Goal: Transaction & Acquisition: Subscribe to service/newsletter

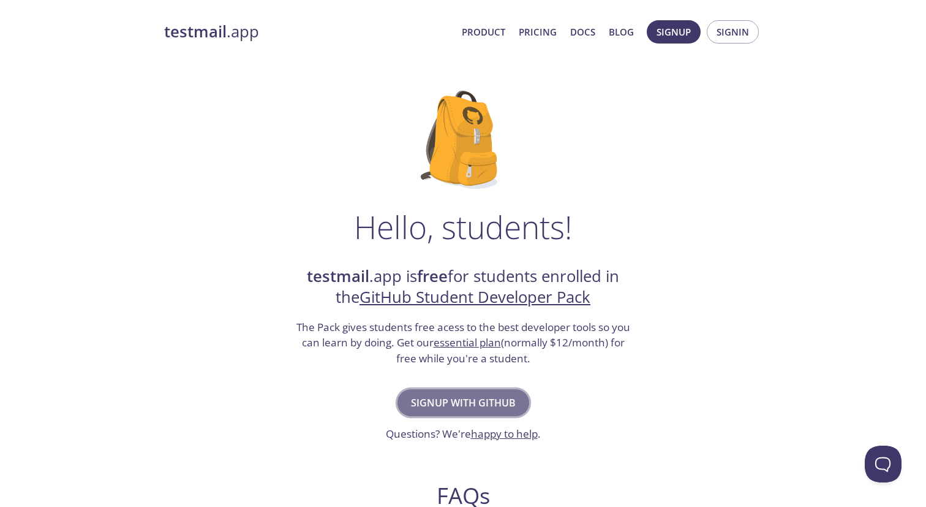
click at [470, 401] on span "Signup with GitHub" at bounding box center [463, 402] width 105 height 17
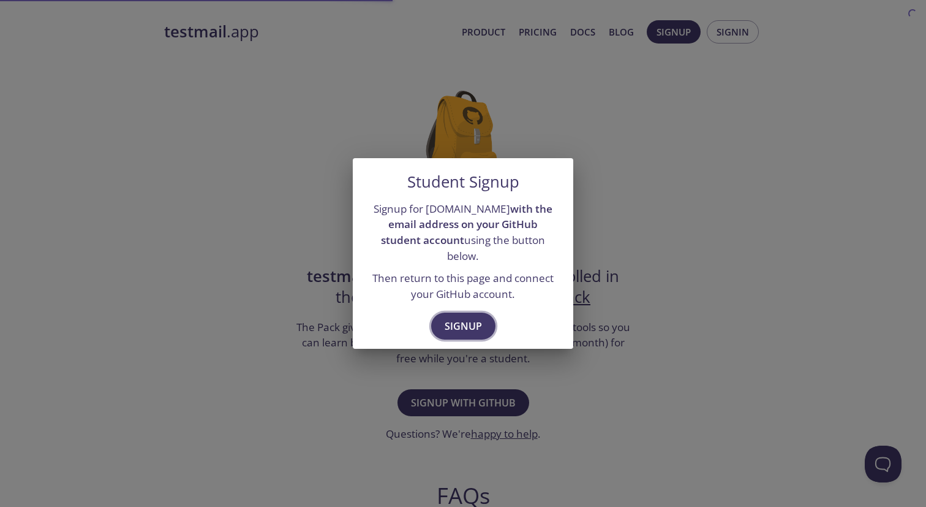
click at [470, 322] on span "Signup" at bounding box center [463, 325] width 37 height 17
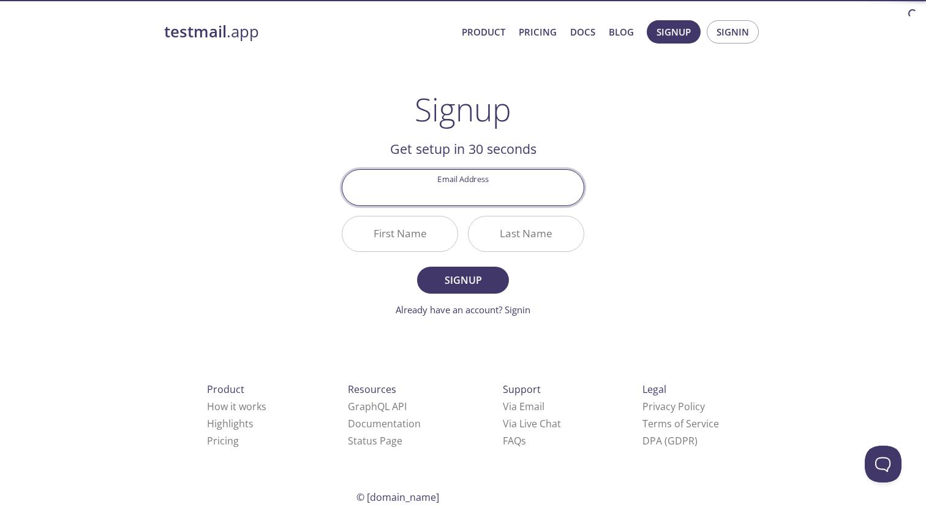
click at [497, 194] on input "Email Address" at bounding box center [462, 187] width 241 height 35
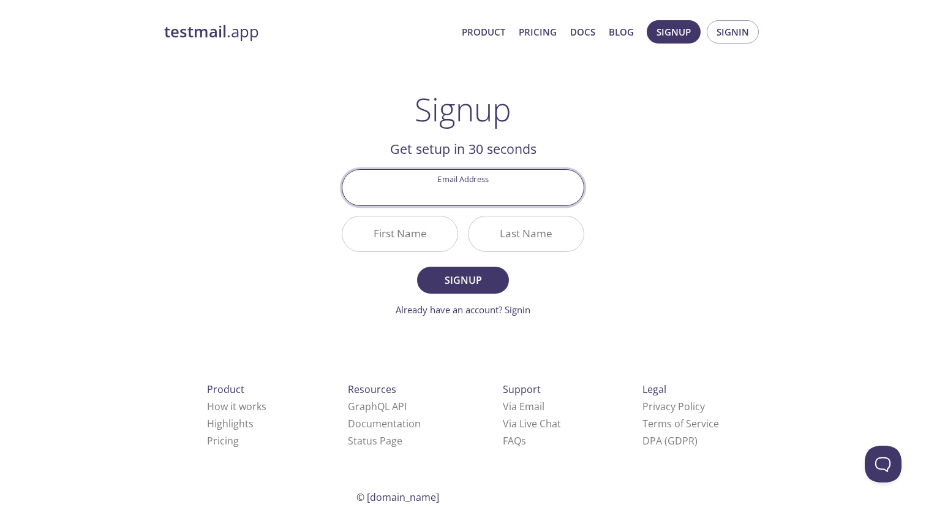
type input "[EMAIL_ADDRESS][DOMAIN_NAME]"
click at [402, 232] on input "First Name" at bounding box center [399, 233] width 115 height 35
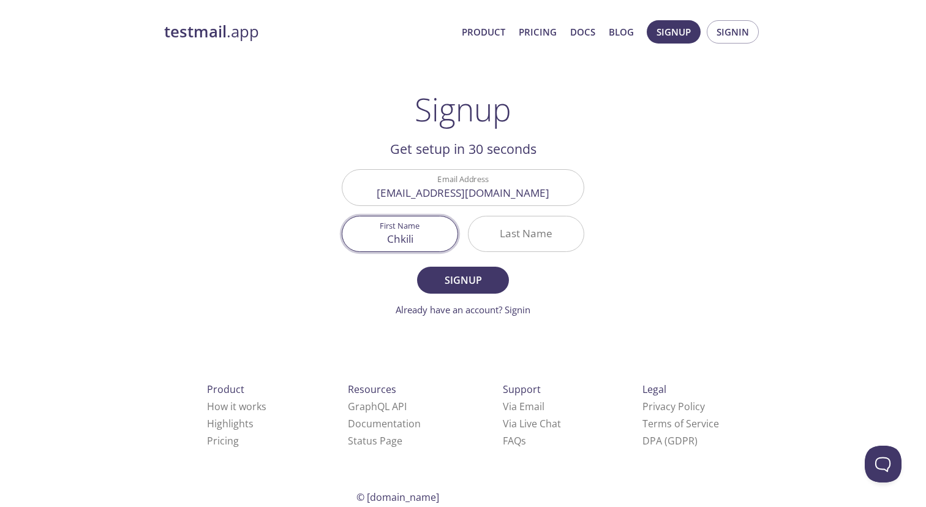
type input "Chkili"
click at [540, 233] on input "Last Name" at bounding box center [526, 233] width 115 height 35
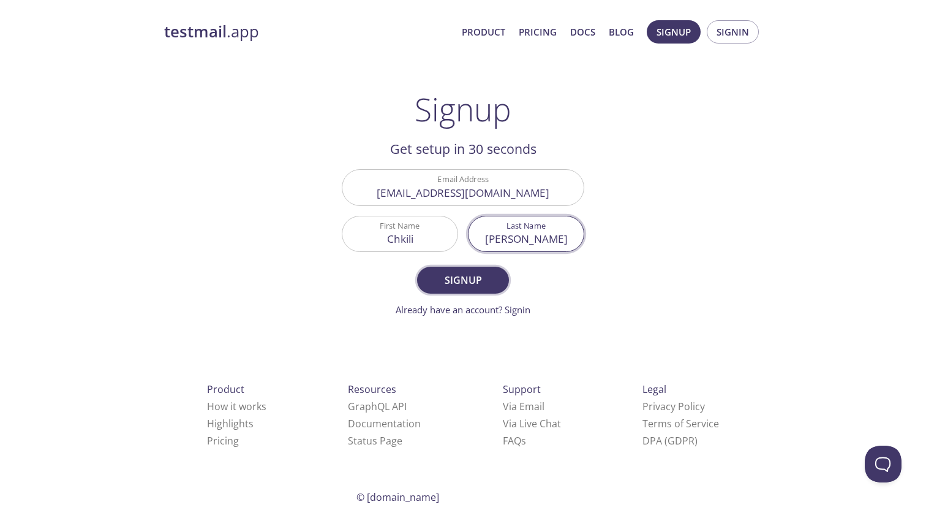
type input "Saif"
click at [487, 277] on span "Signup" at bounding box center [463, 279] width 65 height 17
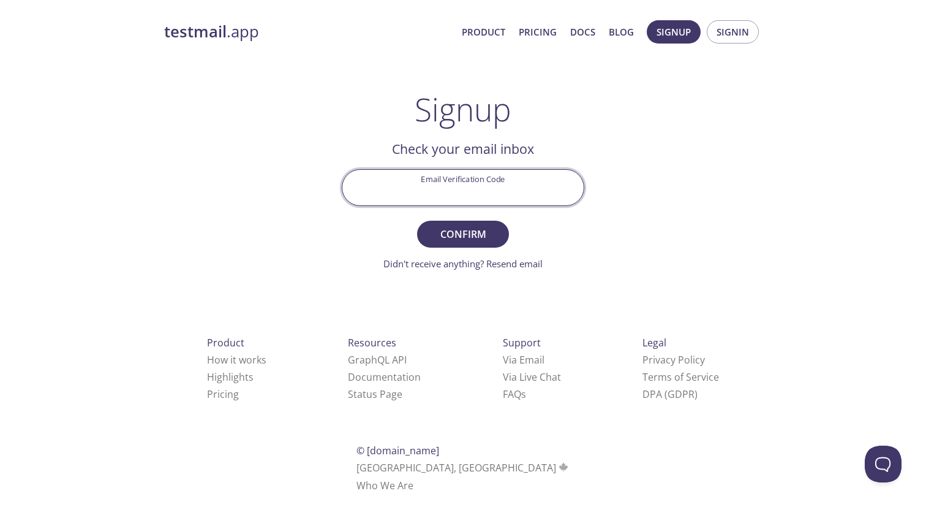
click at [469, 192] on input "Email Verification Code" at bounding box center [462, 187] width 241 height 35
paste input "65NXXZY"
type input "65NXXZY"
click at [478, 227] on span "Confirm" at bounding box center [463, 233] width 65 height 17
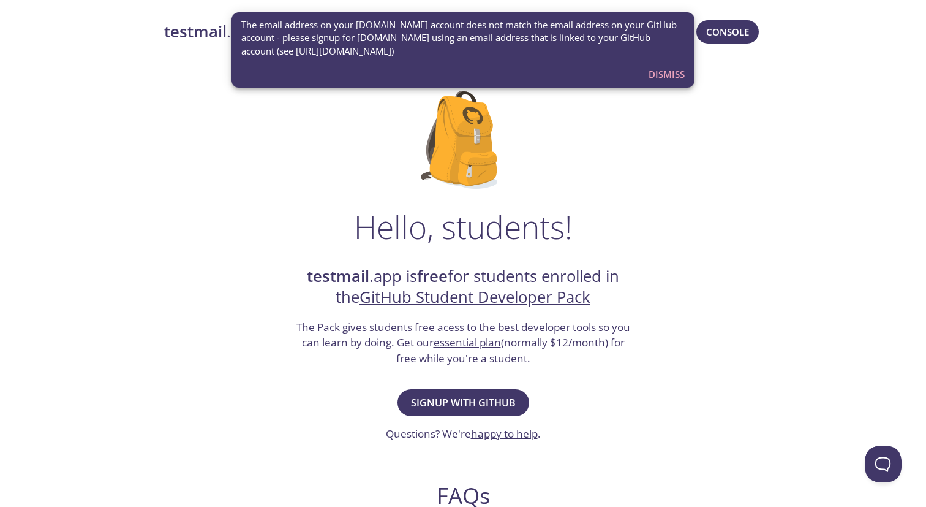
click at [600, 254] on div "Hello, students! testmail .app is free for students enrolled in the GitHub Stud…" at bounding box center [463, 445] width 598 height 748
click at [483, 401] on span "Signup with GitHub" at bounding box center [463, 402] width 105 height 17
click at [669, 74] on span "Dismiss" at bounding box center [667, 74] width 36 height 16
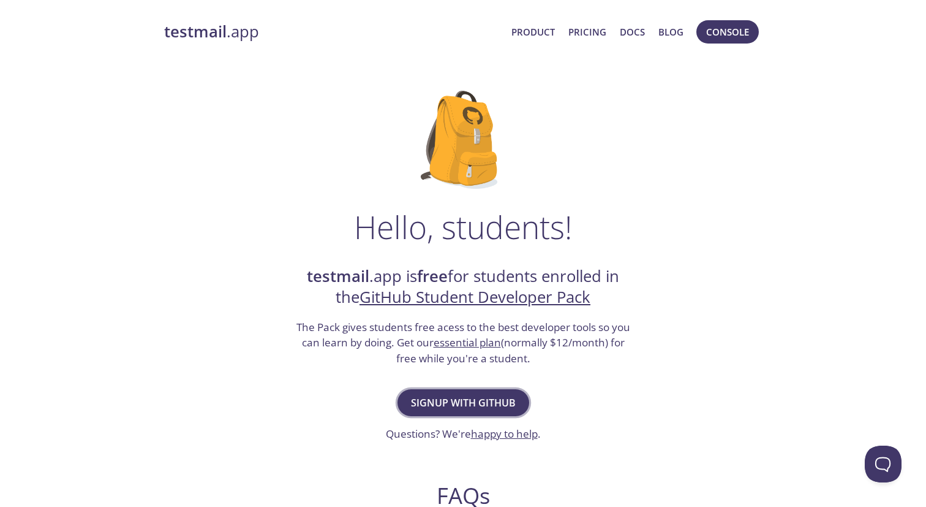
click at [489, 402] on span "Signup with GitHub" at bounding box center [463, 402] width 105 height 17
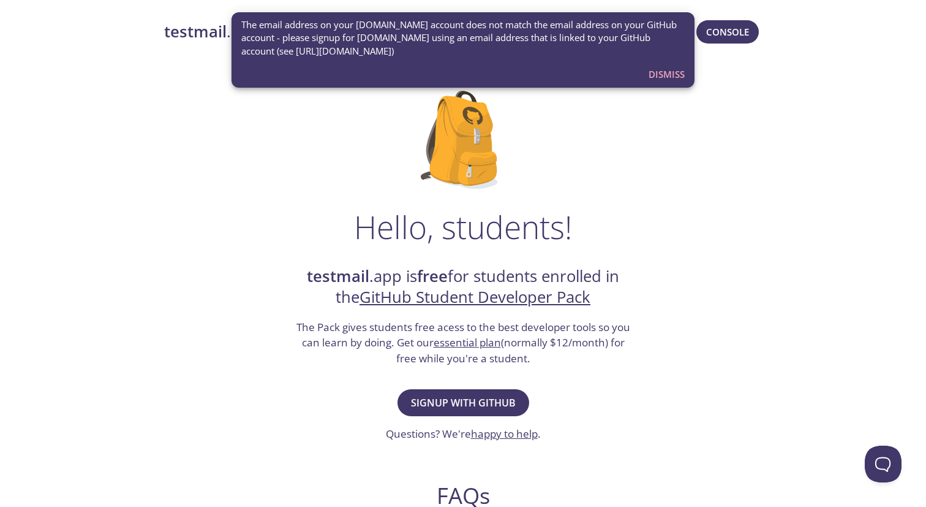
click at [342, 34] on span "The email address on your testmail.app account does not match the email address…" at bounding box center [462, 37] width 443 height 39
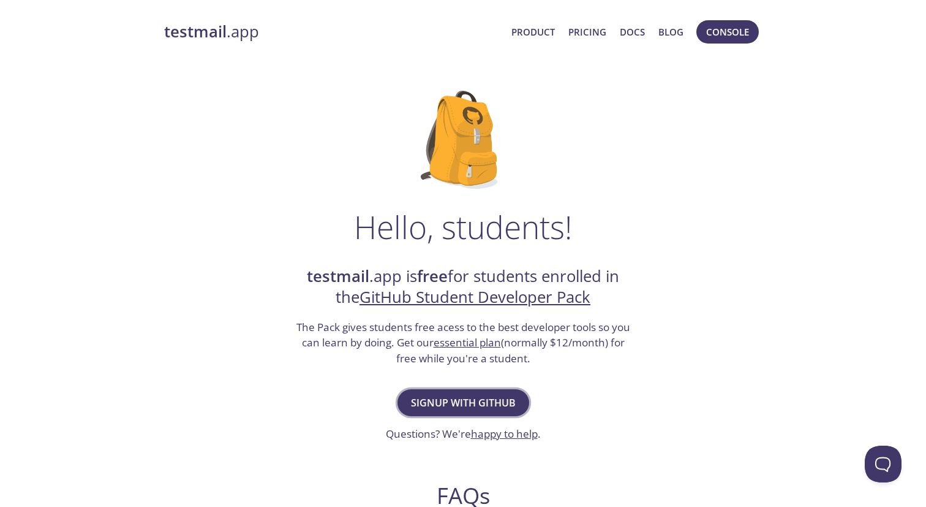
click at [482, 399] on span "Signup with GitHub" at bounding box center [463, 402] width 105 height 17
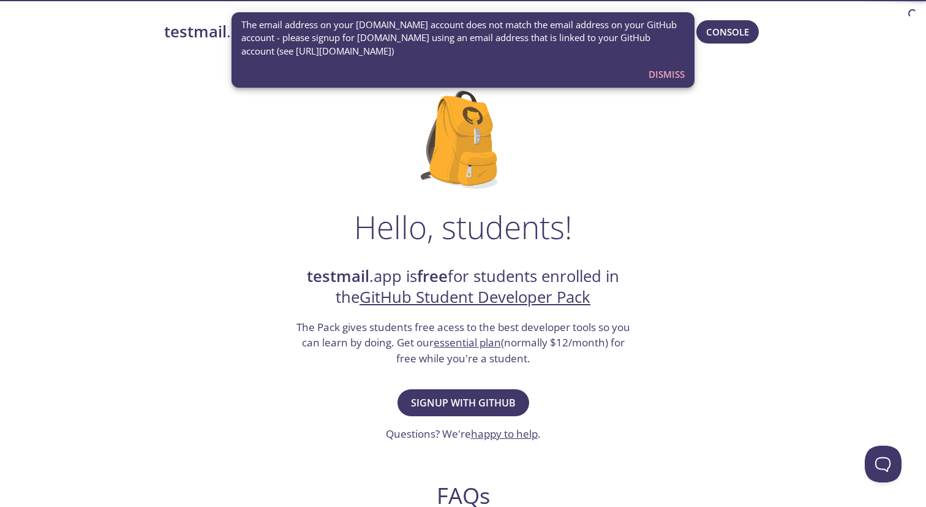
click at [677, 70] on span "Dismiss" at bounding box center [667, 74] width 36 height 16
